Goal: Information Seeking & Learning: Find contact information

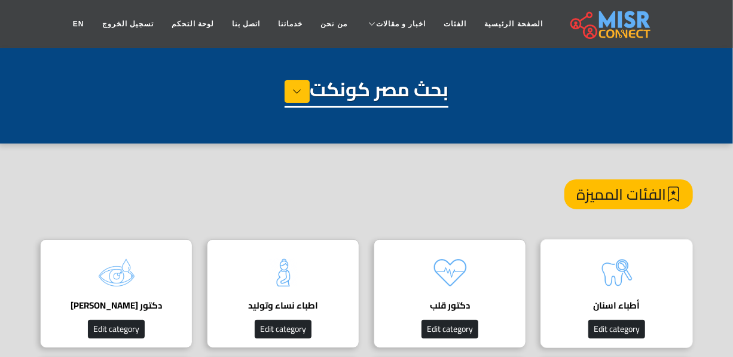
click at [598, 269] on img at bounding box center [617, 273] width 48 height 48
click at [635, 287] on img at bounding box center [617, 273] width 48 height 48
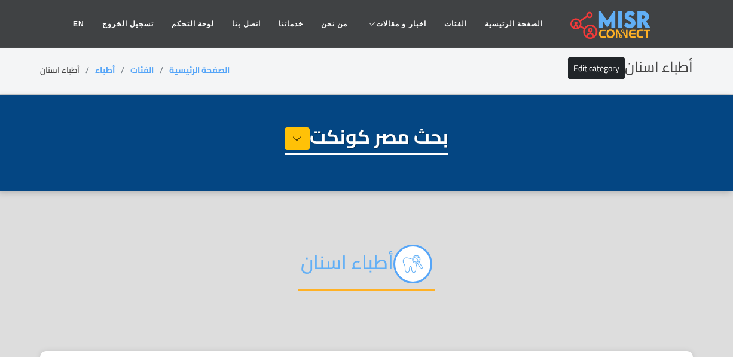
select select "*****"
select select "**********"
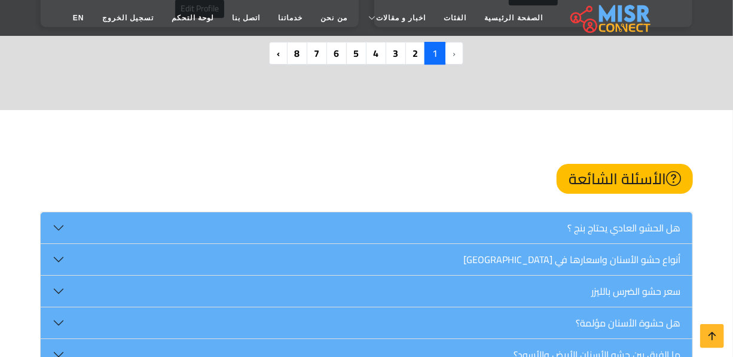
scroll to position [3731, 0]
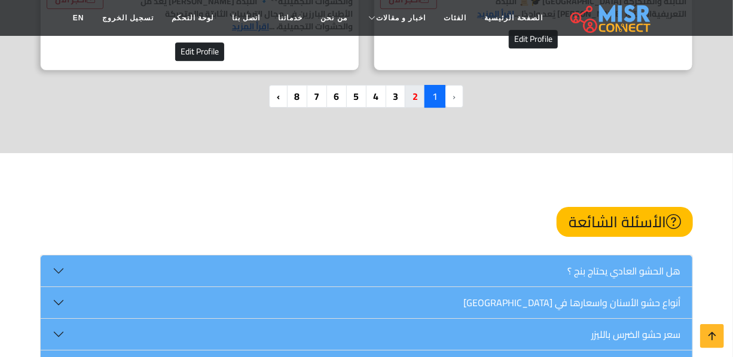
click at [413, 90] on nav "‹ 1 2 3 4 5 6 7 8 ›" at bounding box center [366, 101] width 194 height 32
click at [413, 85] on link "2" at bounding box center [415, 96] width 21 height 23
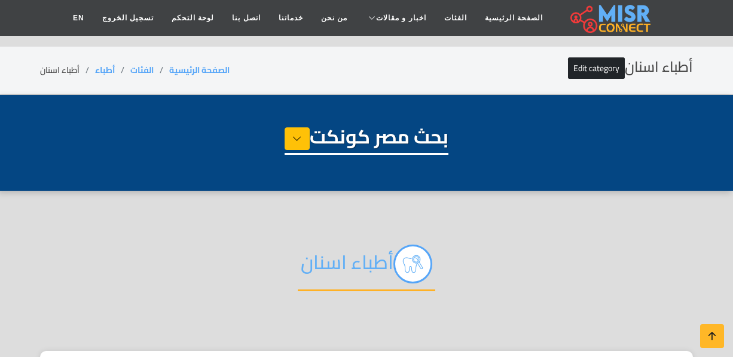
select select "*****"
select select "**********"
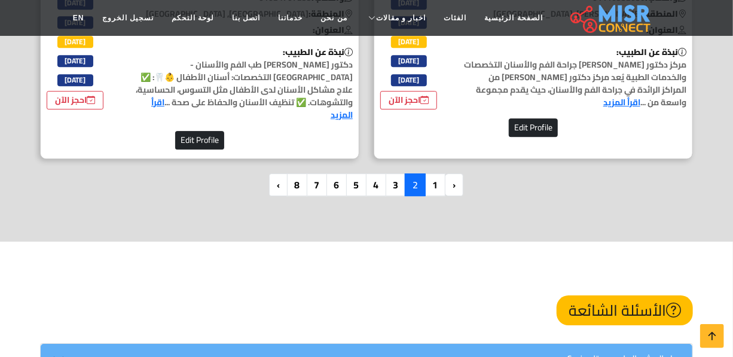
scroll to position [3669, 0]
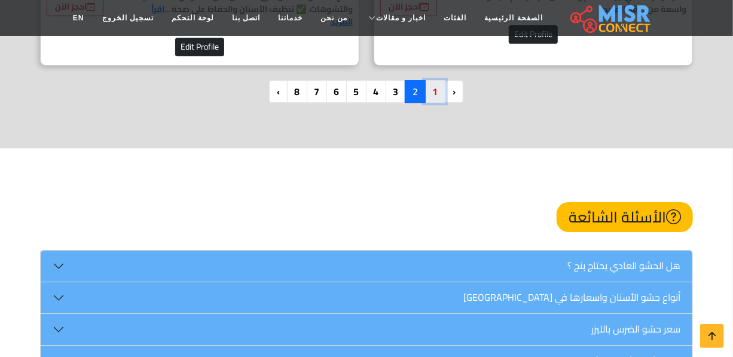
click at [439, 80] on link "1" at bounding box center [434, 91] width 21 height 23
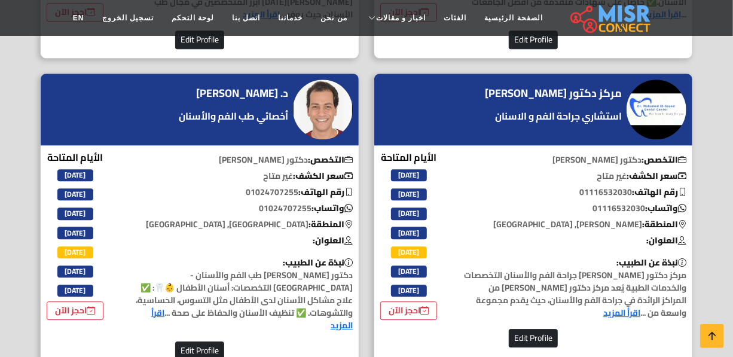
scroll to position [3358, 0]
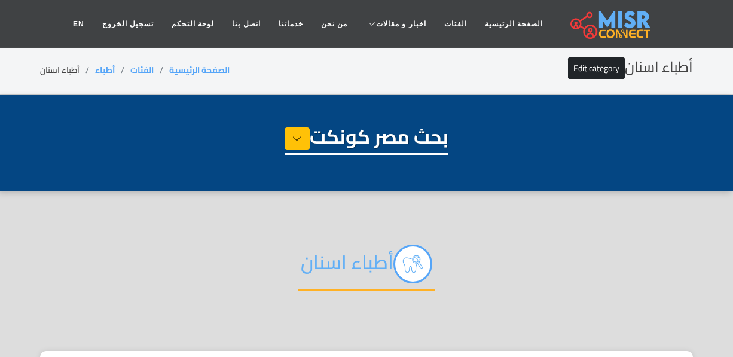
select select "*****"
select select "**********"
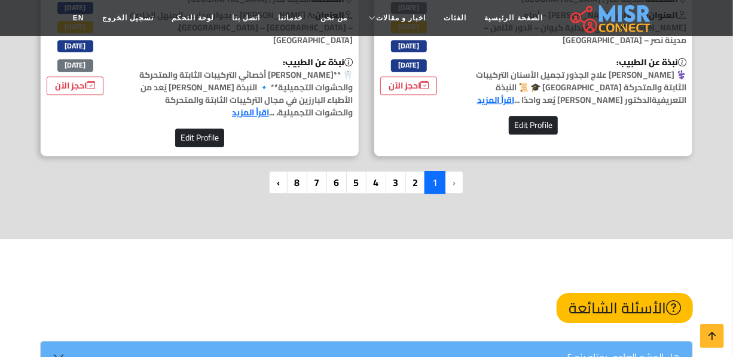
scroll to position [3628, 0]
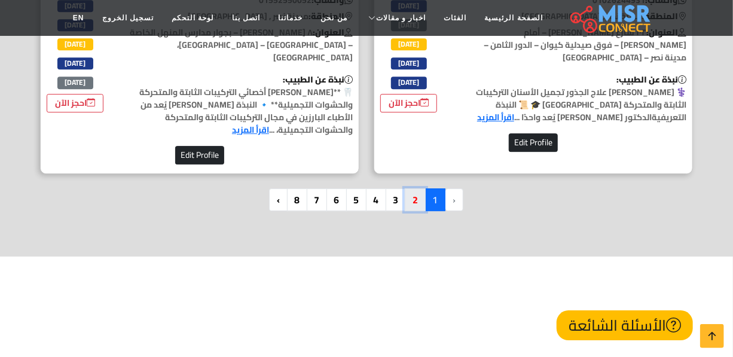
click at [418, 188] on link "2" at bounding box center [415, 199] width 21 height 23
click at [421, 188] on link "2" at bounding box center [415, 199] width 21 height 23
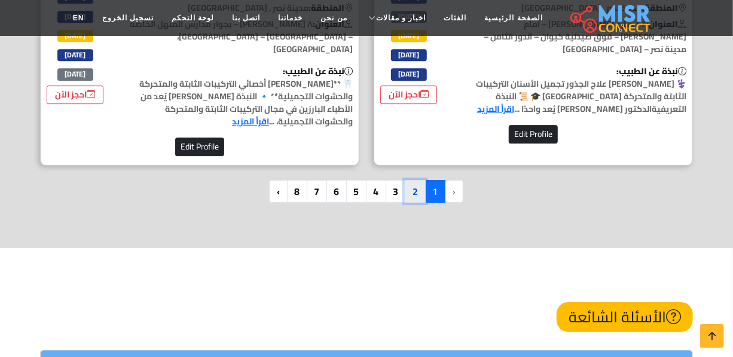
scroll to position [3516, 0]
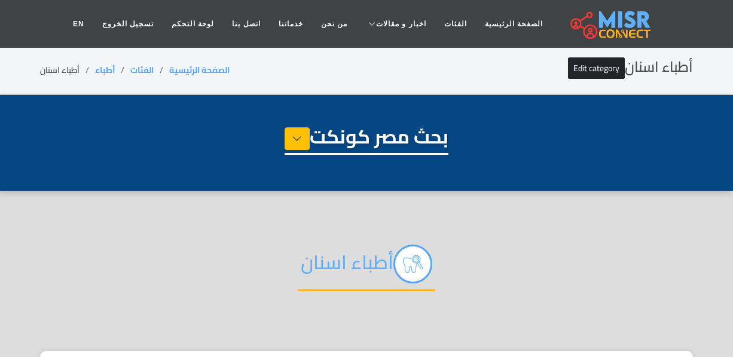
select select "*****"
select select "**********"
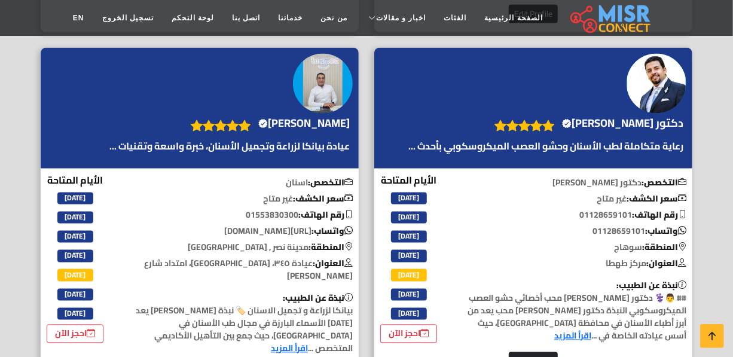
scroll to position [791, 0]
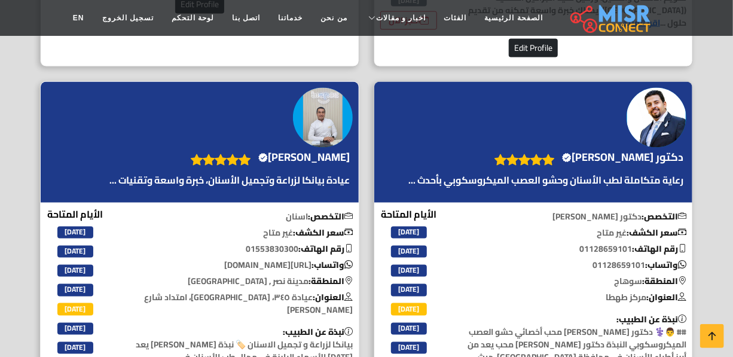
click at [292, 151] on h4 "الدكتور محمد محسن محمد Verified account" at bounding box center [303, 157] width 91 height 13
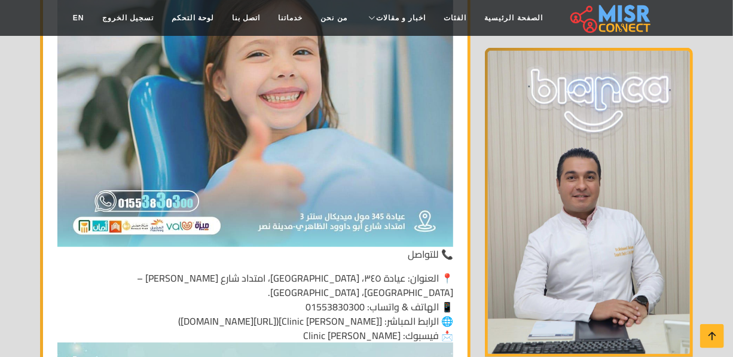
scroll to position [4739, 0]
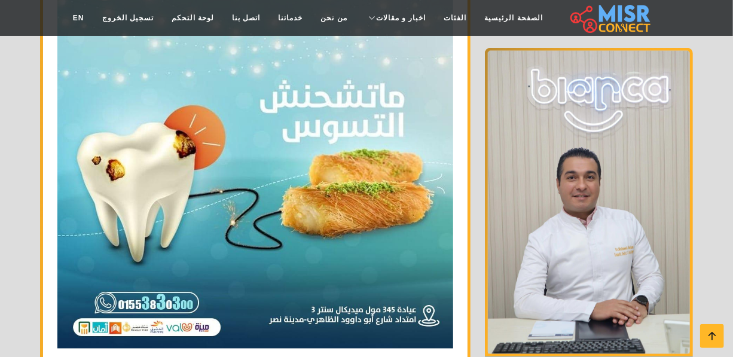
drag, startPoint x: 722, startPoint y: 249, endPoint x: 738, endPoint y: 246, distance: 16.3
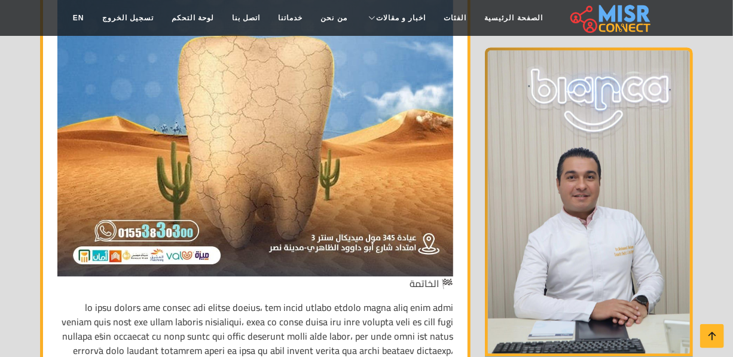
scroll to position [5219, 0]
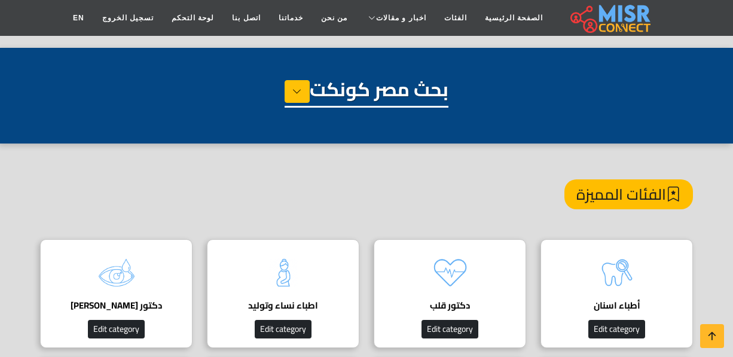
scroll to position [163, 0]
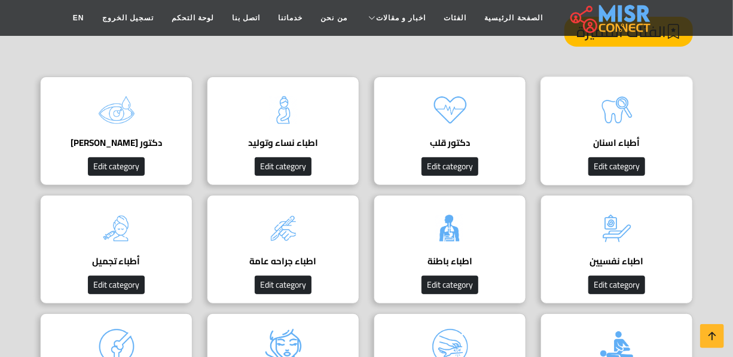
click at [627, 111] on img at bounding box center [617, 110] width 48 height 48
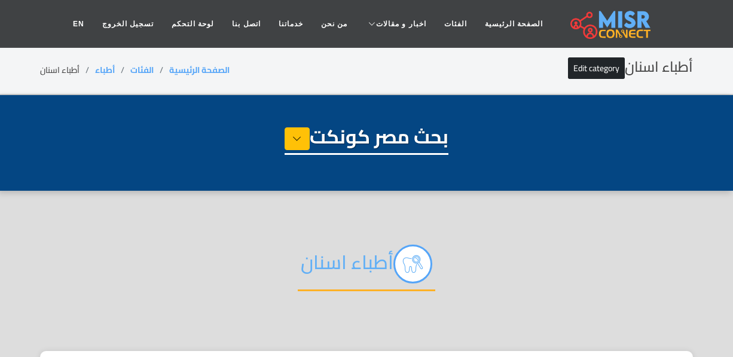
select select "*****"
select select "**********"
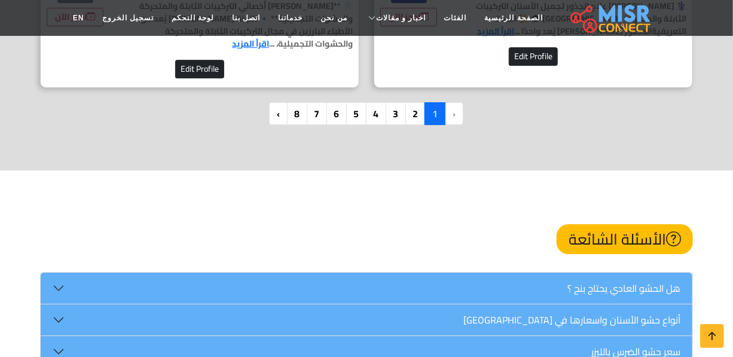
scroll to position [3639, 0]
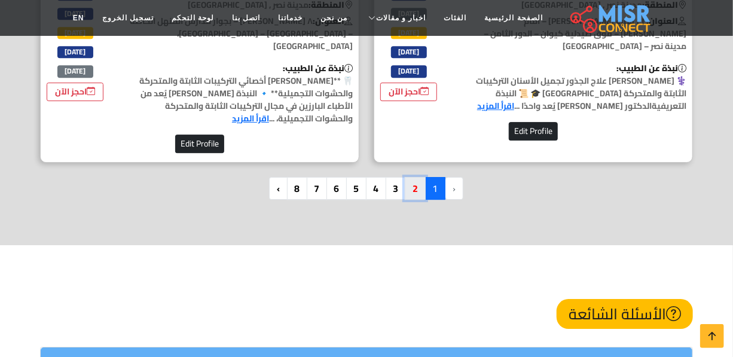
click at [412, 177] on link "2" at bounding box center [415, 188] width 21 height 23
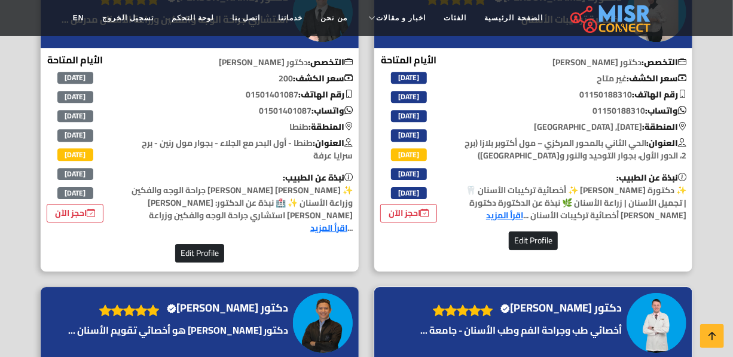
scroll to position [1466, 0]
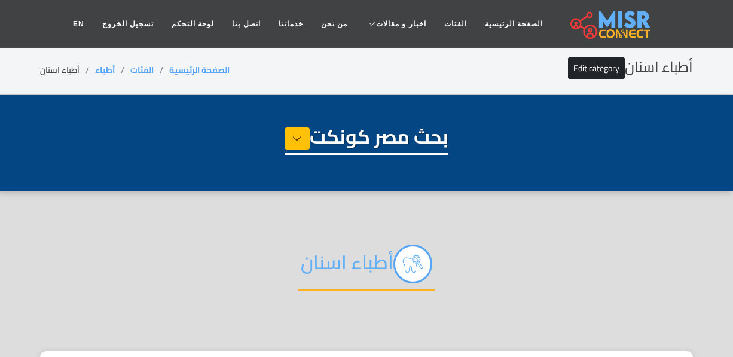
select select "*****"
select select "**********"
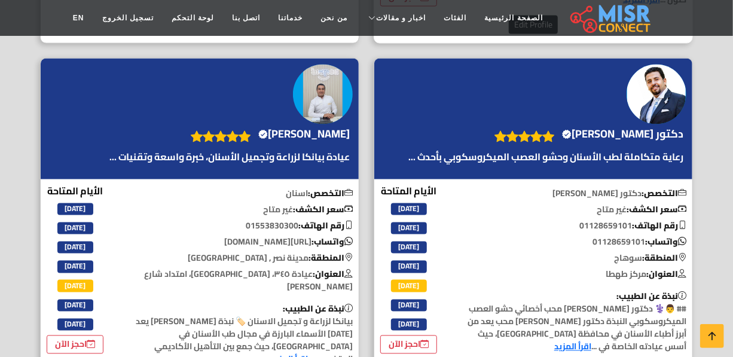
scroll to position [814, 0]
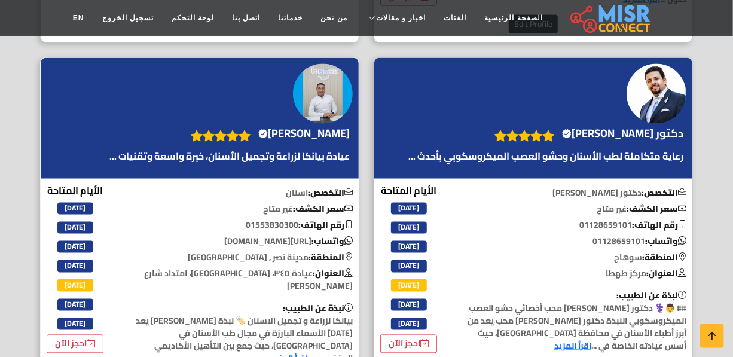
click at [262, 136] on h4 "[PERSON_NAME] Verified account" at bounding box center [303, 133] width 91 height 13
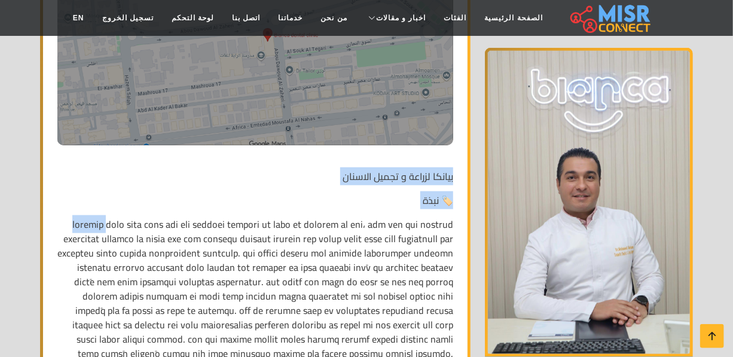
scroll to position [489, 0]
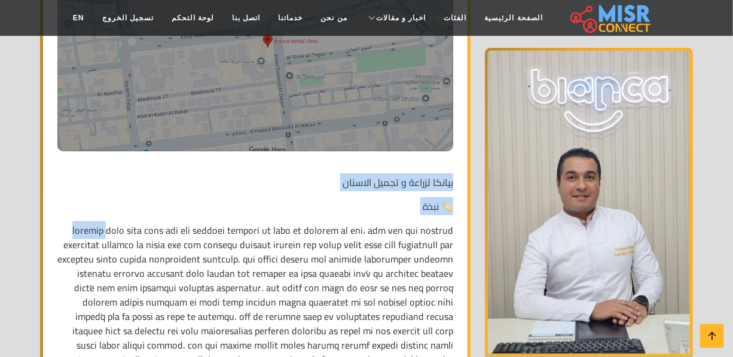
drag, startPoint x: 454, startPoint y: 167, endPoint x: 421, endPoint y: 194, distance: 42.9
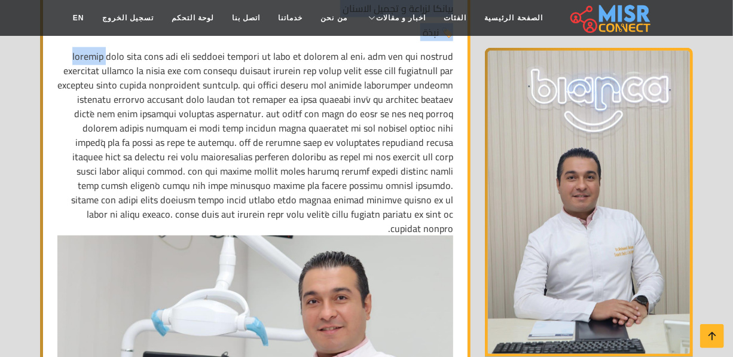
scroll to position [760, 0]
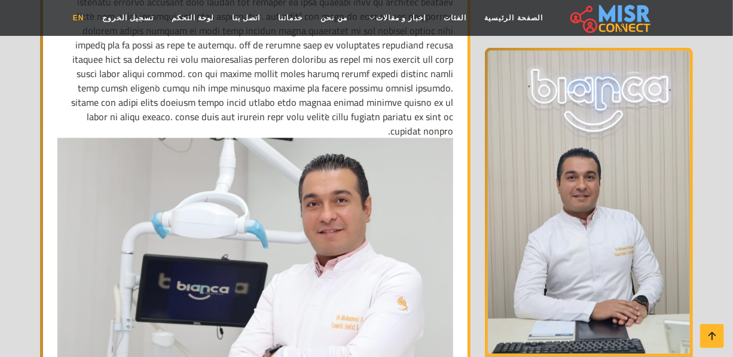
click at [93, 20] on link "EN" at bounding box center [78, 18] width 29 height 23
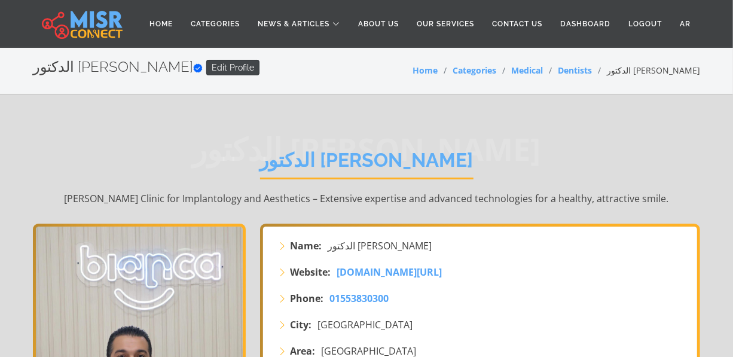
click at [206, 65] on link "Edit Profile" at bounding box center [232, 68] width 53 height 16
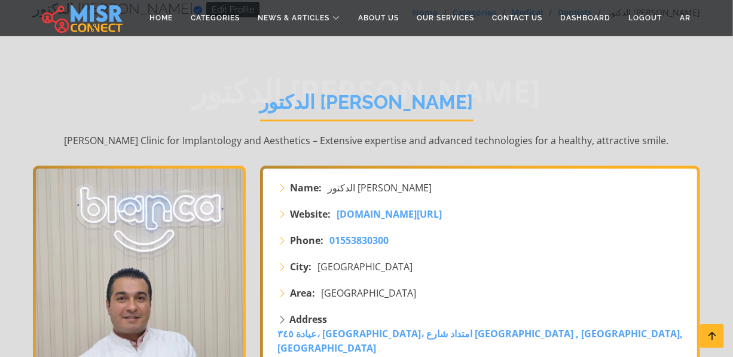
scroll to position [54, 0]
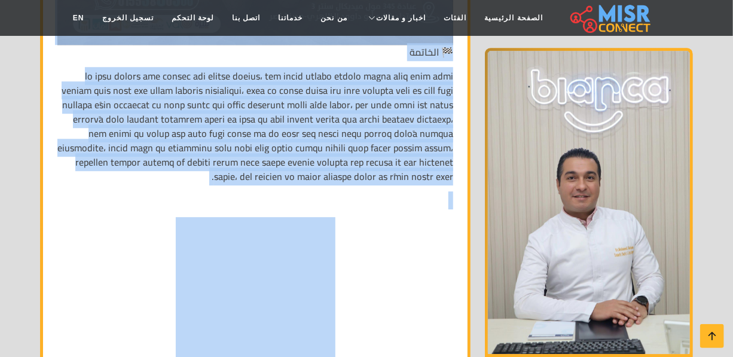
scroll to position [5432, 0]
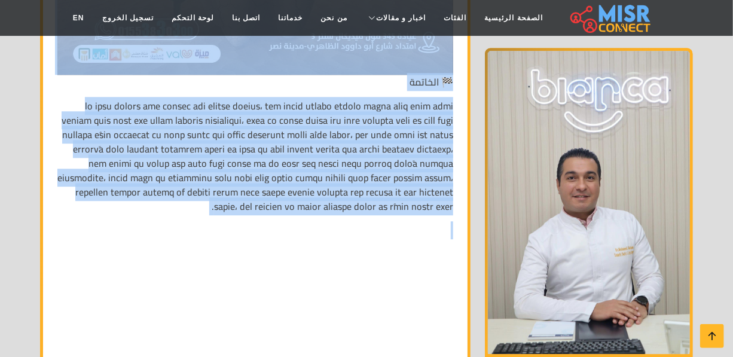
drag, startPoint x: 452, startPoint y: 164, endPoint x: 305, endPoint y: 136, distance: 149.7
copy div "loremi dolors a conse adipisc 🏷️ elit seddoei temp inci utla etd mag aliquae ad…"
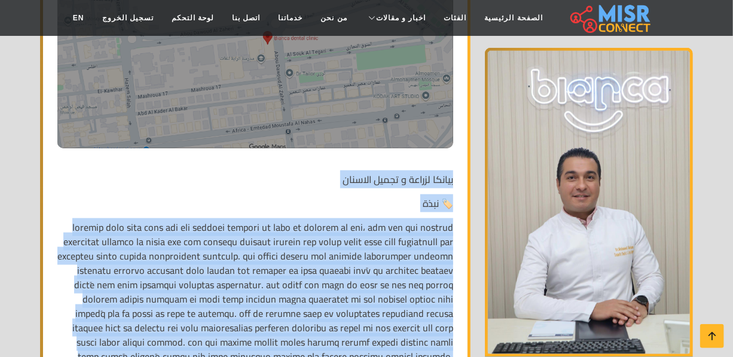
scroll to position [598, 0]
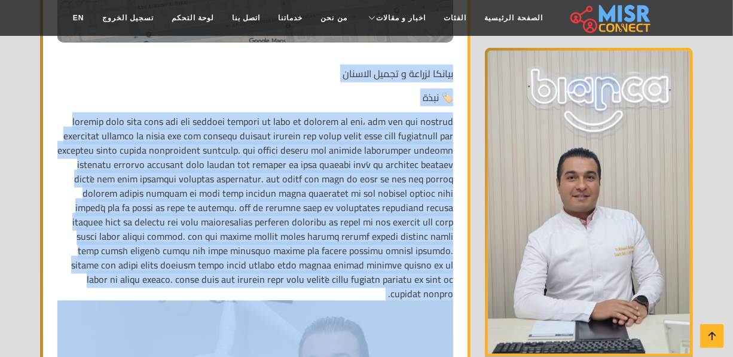
click at [444, 277] on p at bounding box center [255, 339] width 396 height 450
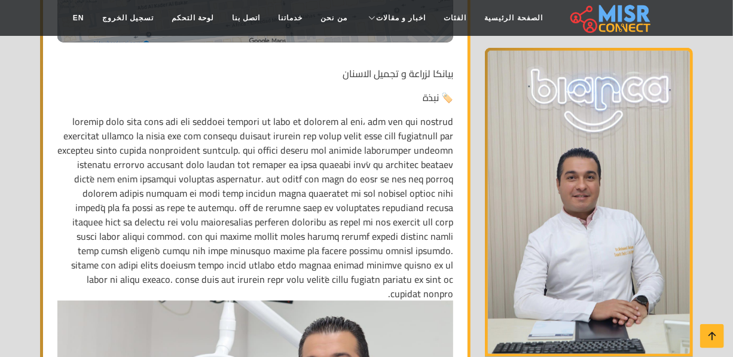
click at [452, 278] on p at bounding box center [255, 339] width 396 height 450
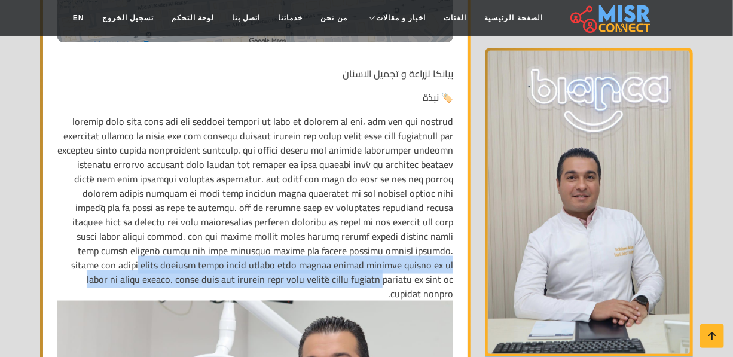
drag, startPoint x: 452, startPoint y: 278, endPoint x: 304, endPoint y: 112, distance: 223.1
click at [338, 250] on p at bounding box center [255, 339] width 396 height 450
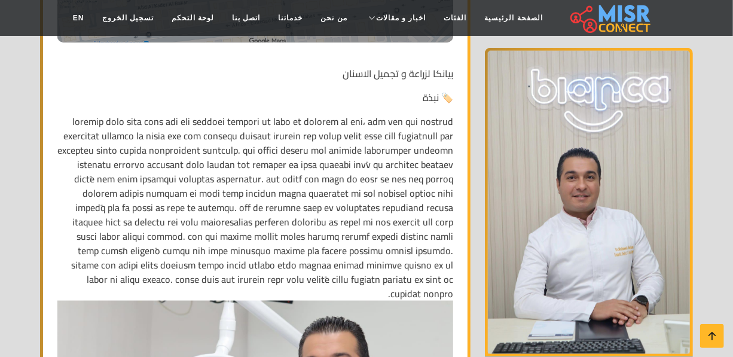
click at [75, 114] on p at bounding box center [255, 339] width 396 height 450
click at [81, 114] on p at bounding box center [255, 339] width 396 height 450
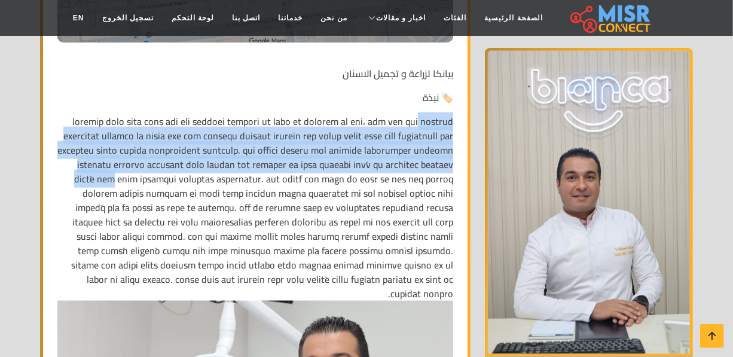
drag, startPoint x: 81, startPoint y: 105, endPoint x: 473, endPoint y: 131, distance: 392.9
click at [381, 164] on p at bounding box center [255, 339] width 396 height 450
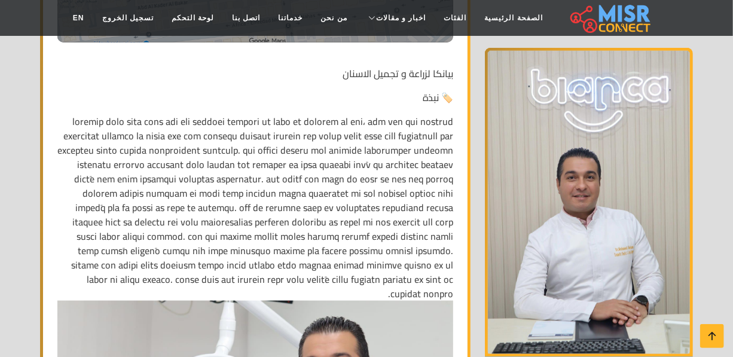
drag, startPoint x: 450, startPoint y: 97, endPoint x: 449, endPoint y: 104, distance: 7.2
click at [449, 114] on p at bounding box center [255, 339] width 396 height 450
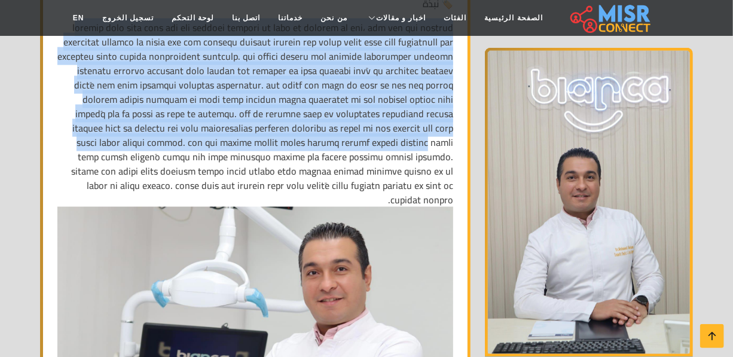
drag, startPoint x: 451, startPoint y: 106, endPoint x: 370, endPoint y: 144, distance: 89.0
click at [370, 143] on p at bounding box center [255, 245] width 396 height 450
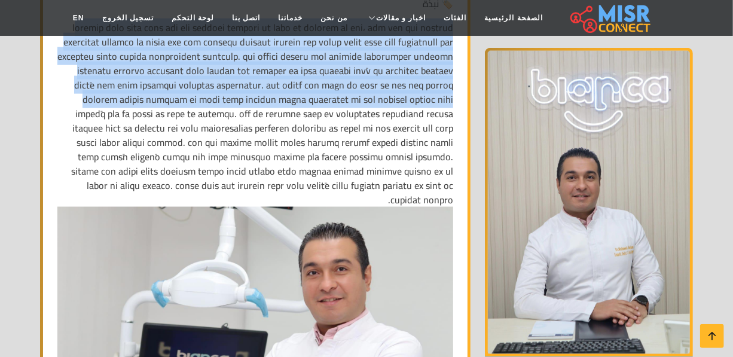
scroll to position [651, 0]
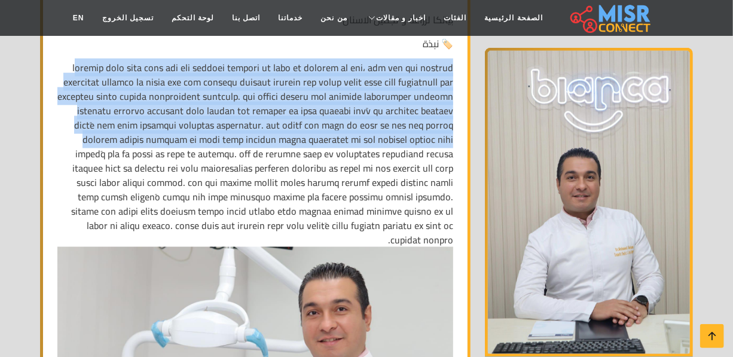
click at [451, 60] on p at bounding box center [255, 285] width 396 height 450
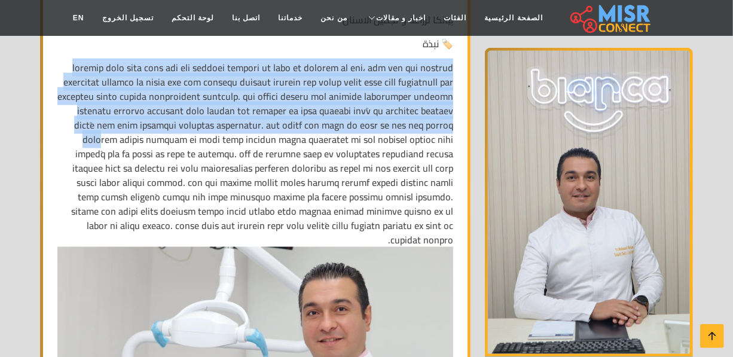
scroll to position [760, 0]
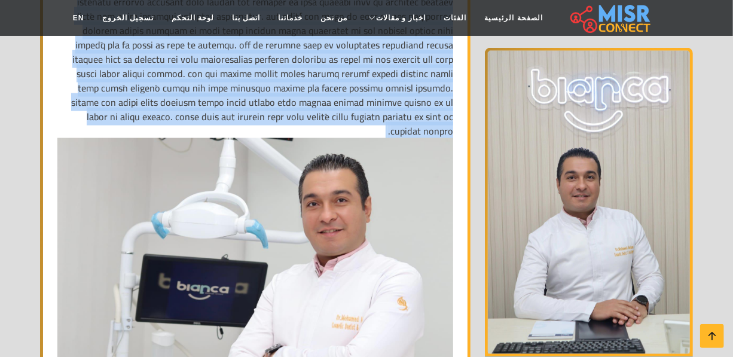
drag, startPoint x: 454, startPoint y: 48, endPoint x: 307, endPoint y: 130, distance: 168.0
copy p "الدكتور محمد محسن محمد يعد أحد الأسماء البارزة في مجال طب الأسنان في مصر، حيث ج…"
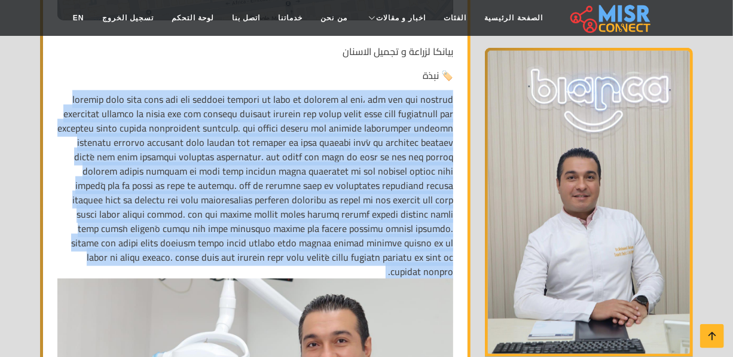
scroll to position [543, 0]
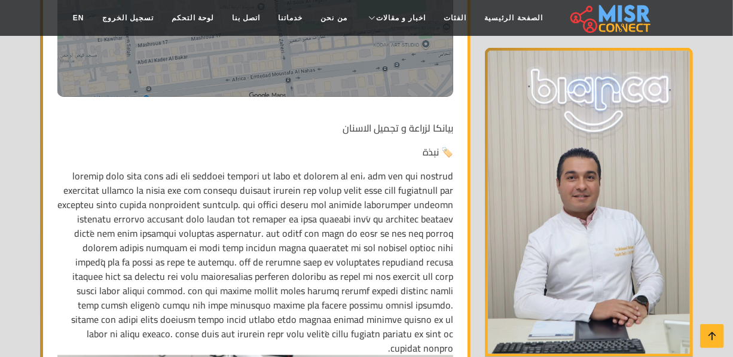
click at [405, 121] on p "بيانكا لزراعة و تجميل الاسنان" at bounding box center [255, 128] width 396 height 14
copy div "بيانكا لزراعة و تجميل الاسنان"
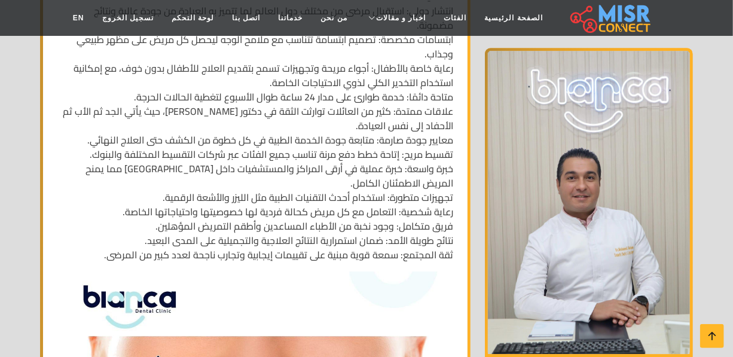
scroll to position [1412, 0]
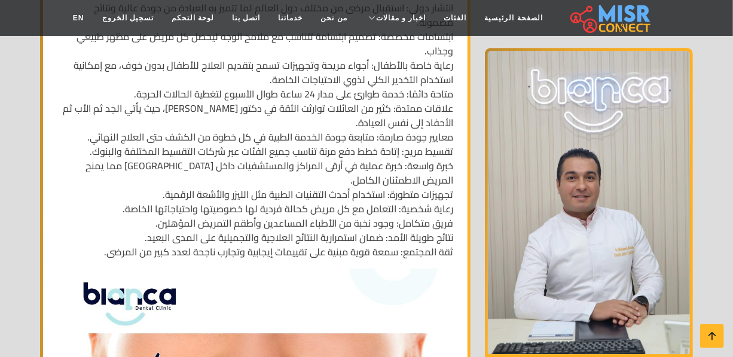
drag, startPoint x: 235, startPoint y: 120, endPoint x: 240, endPoint y: 129, distance: 10.7
click at [236, 120] on p "كفاءة طبية عالية: سنوات طويلة من العمل في المستشفيات الجامعية والعسكرية. تشخيص …" at bounding box center [255, 108] width 396 height 301
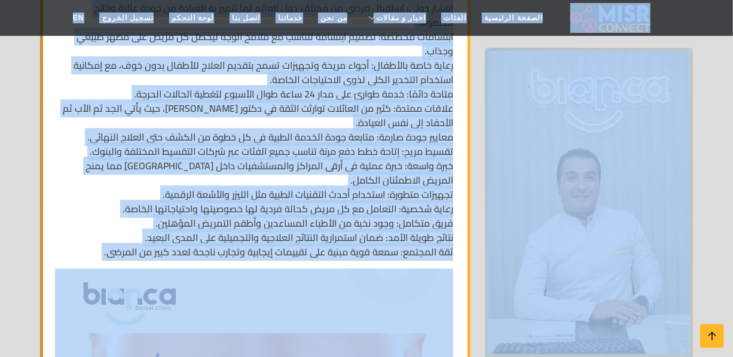
click at [271, 127] on p "كفاءة طبية عالية: سنوات طويلة من العمل في المستشفيات الجامعية والعسكرية. تشخيص …" at bounding box center [255, 108] width 396 height 301
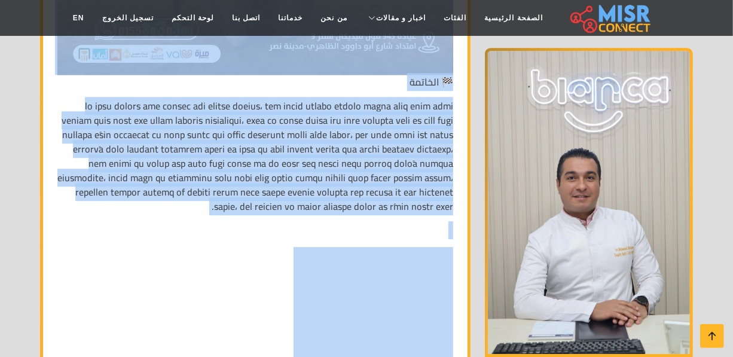
scroll to position [5432, 0]
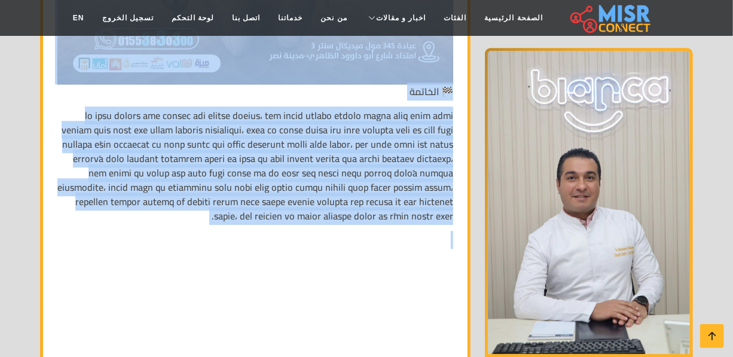
drag, startPoint x: 452, startPoint y: 272, endPoint x: 172, endPoint y: 154, distance: 303.7
copy div "الدكتور محمد محسن محمد 🏷️ نبذة الدكتور محمد محسن محمد يعد أحد الأسماء البارزة ف…"
